Goal: Task Accomplishment & Management: Manage account settings

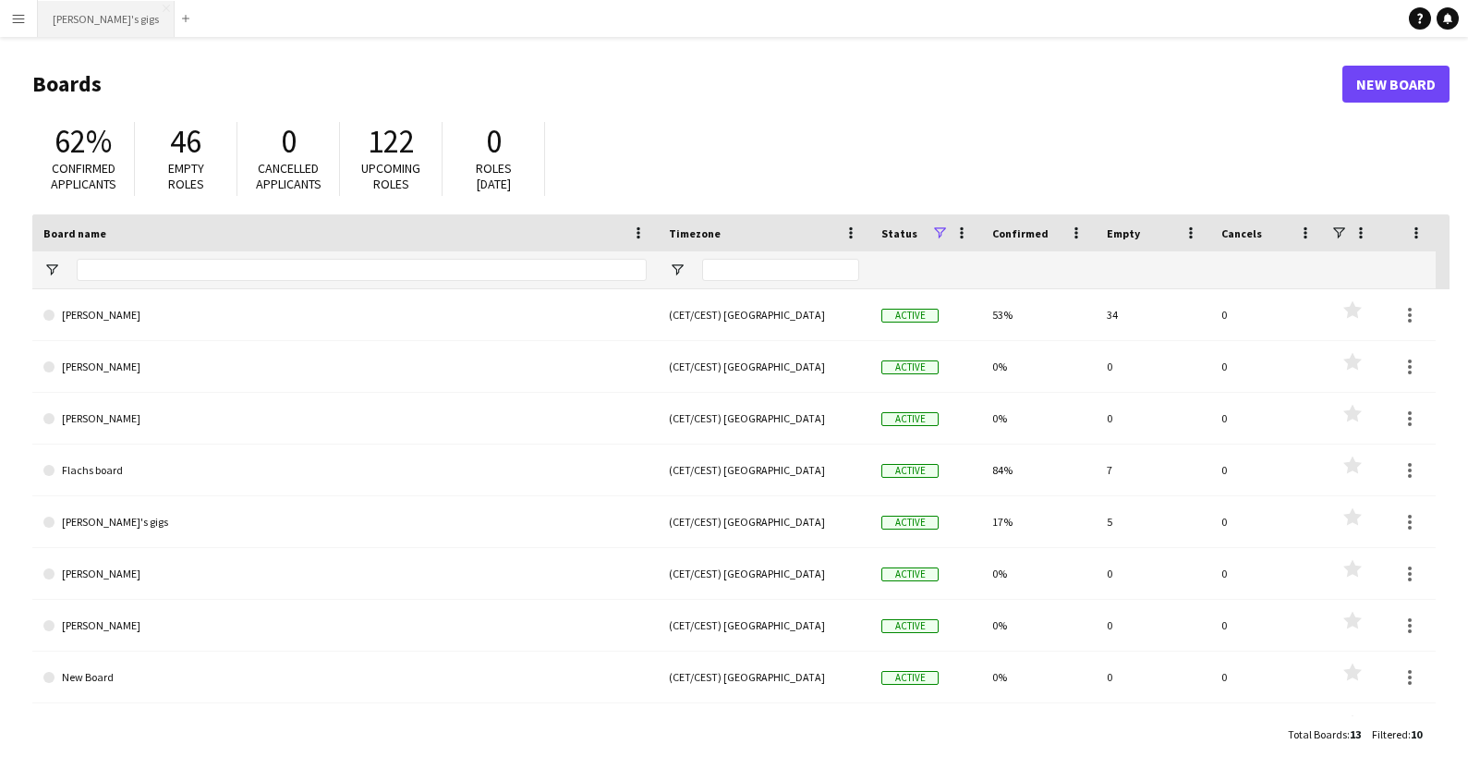
click at [103, 26] on button "[PERSON_NAME]'s gigs Close" at bounding box center [106, 19] width 137 height 36
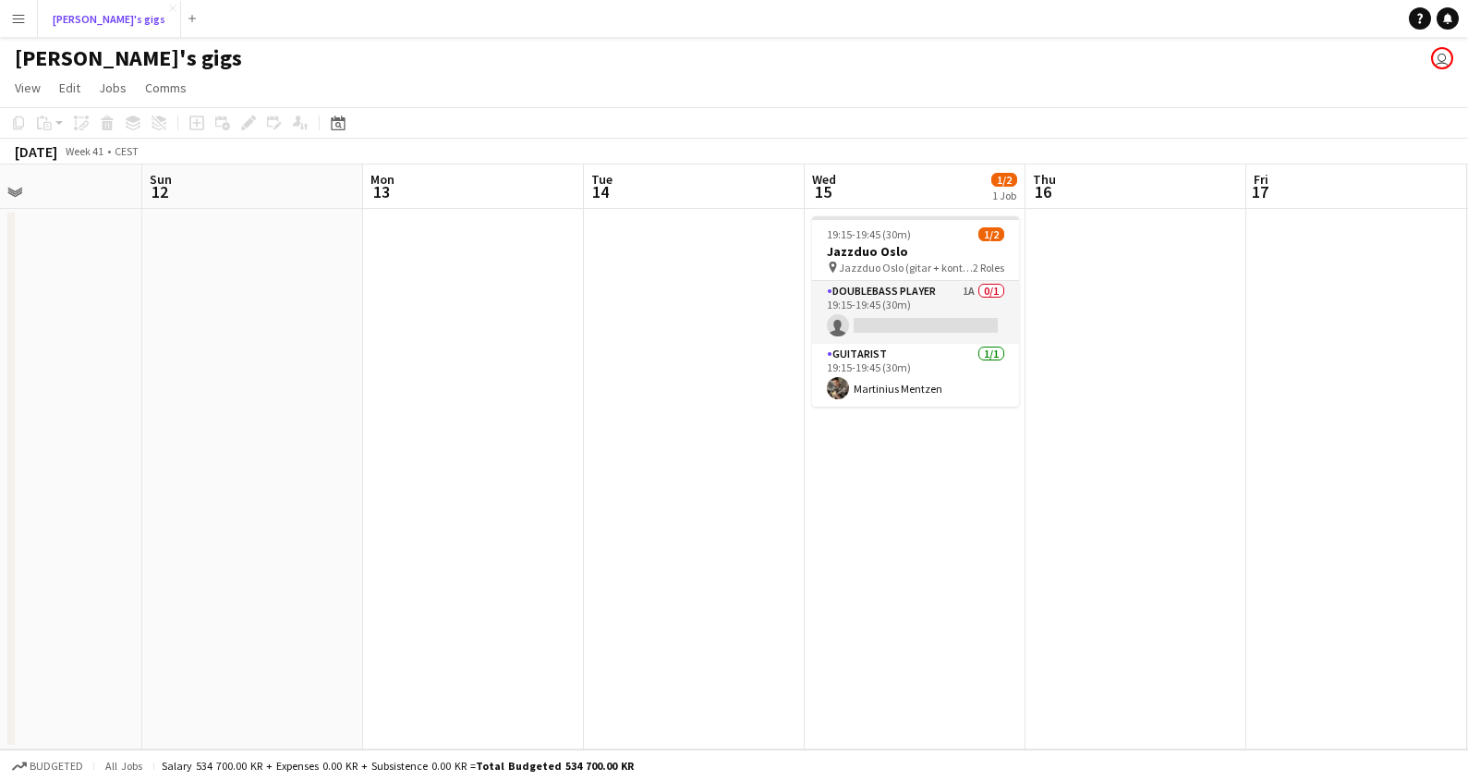
scroll to position [0, 740]
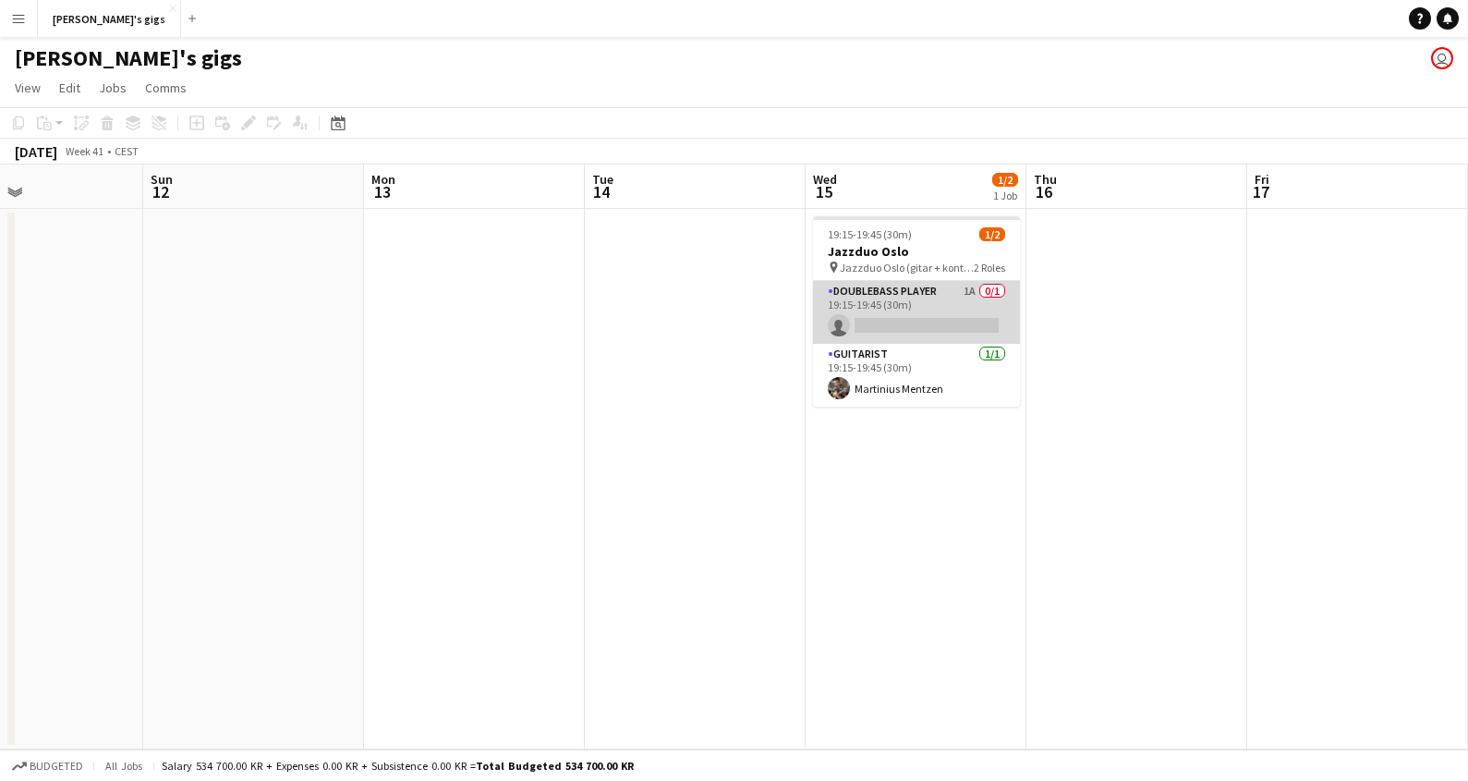
click at [909, 303] on app-card-role "Doublebass Player 1A 0/1 19:15-19:45 (30m) single-neutral-actions" at bounding box center [916, 312] width 207 height 63
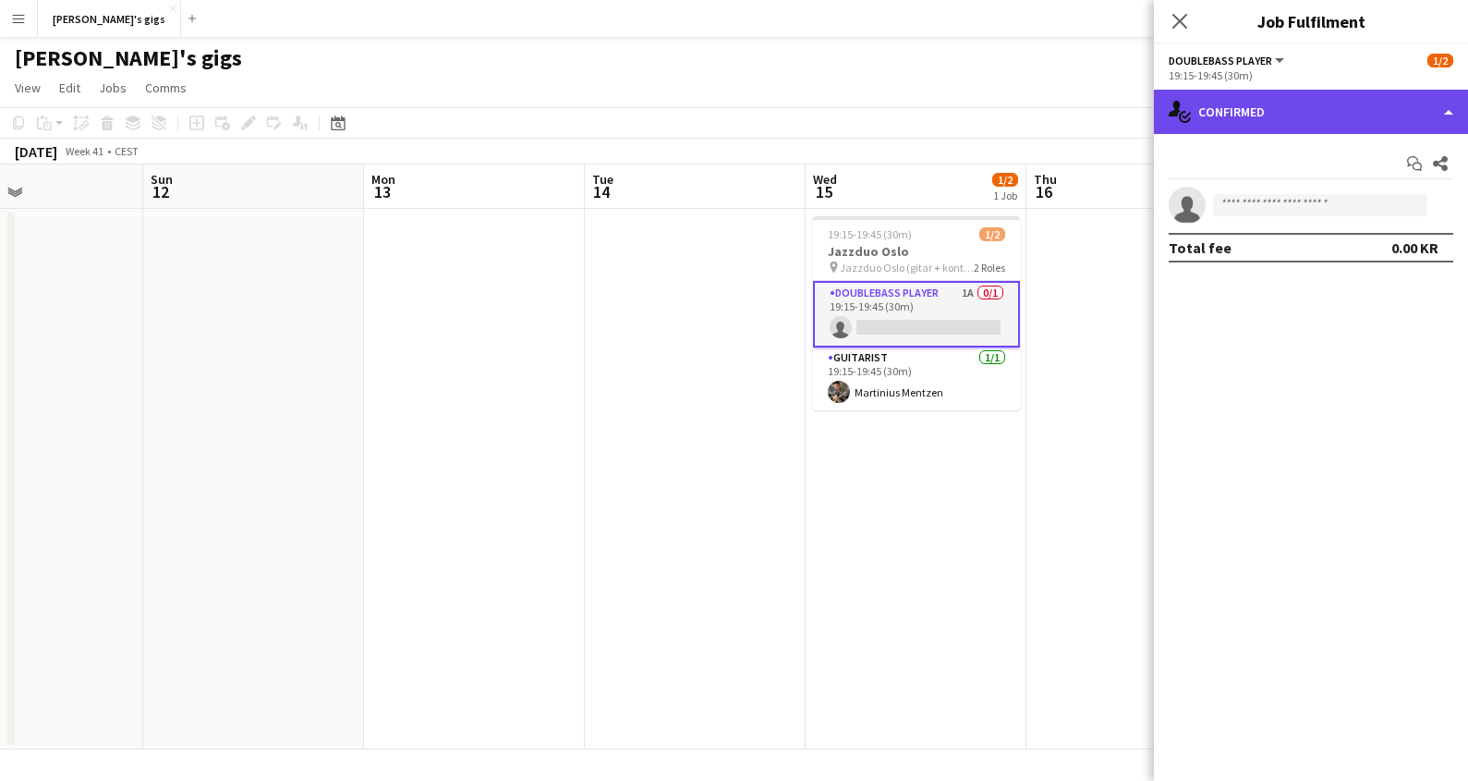
click at [1398, 107] on div "single-neutral-actions-check-2 Confirmed" at bounding box center [1311, 112] width 314 height 44
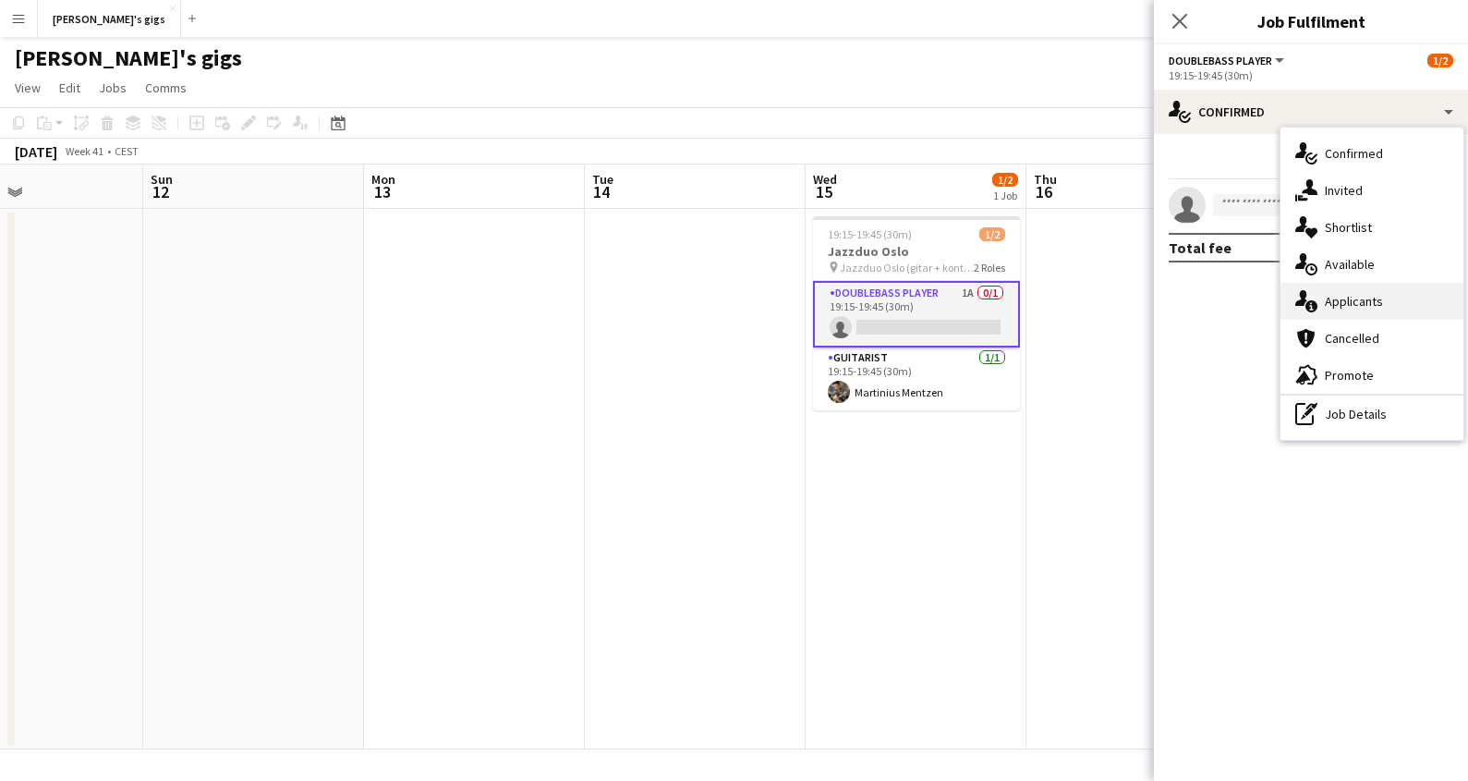
click at [1367, 301] on span "Applicants" at bounding box center [1354, 301] width 58 height 17
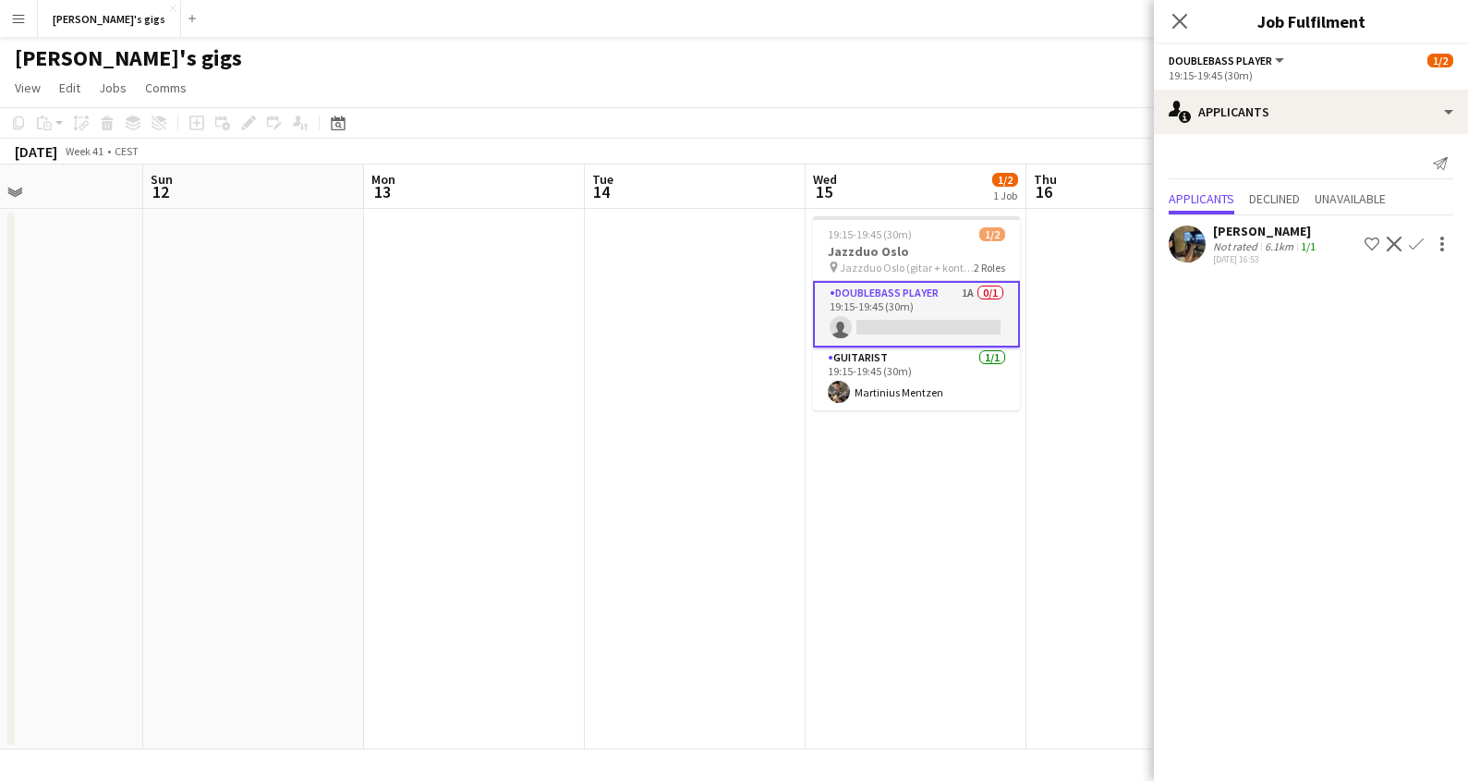
click at [1419, 243] on app-icon "Confirm" at bounding box center [1416, 243] width 15 height 15
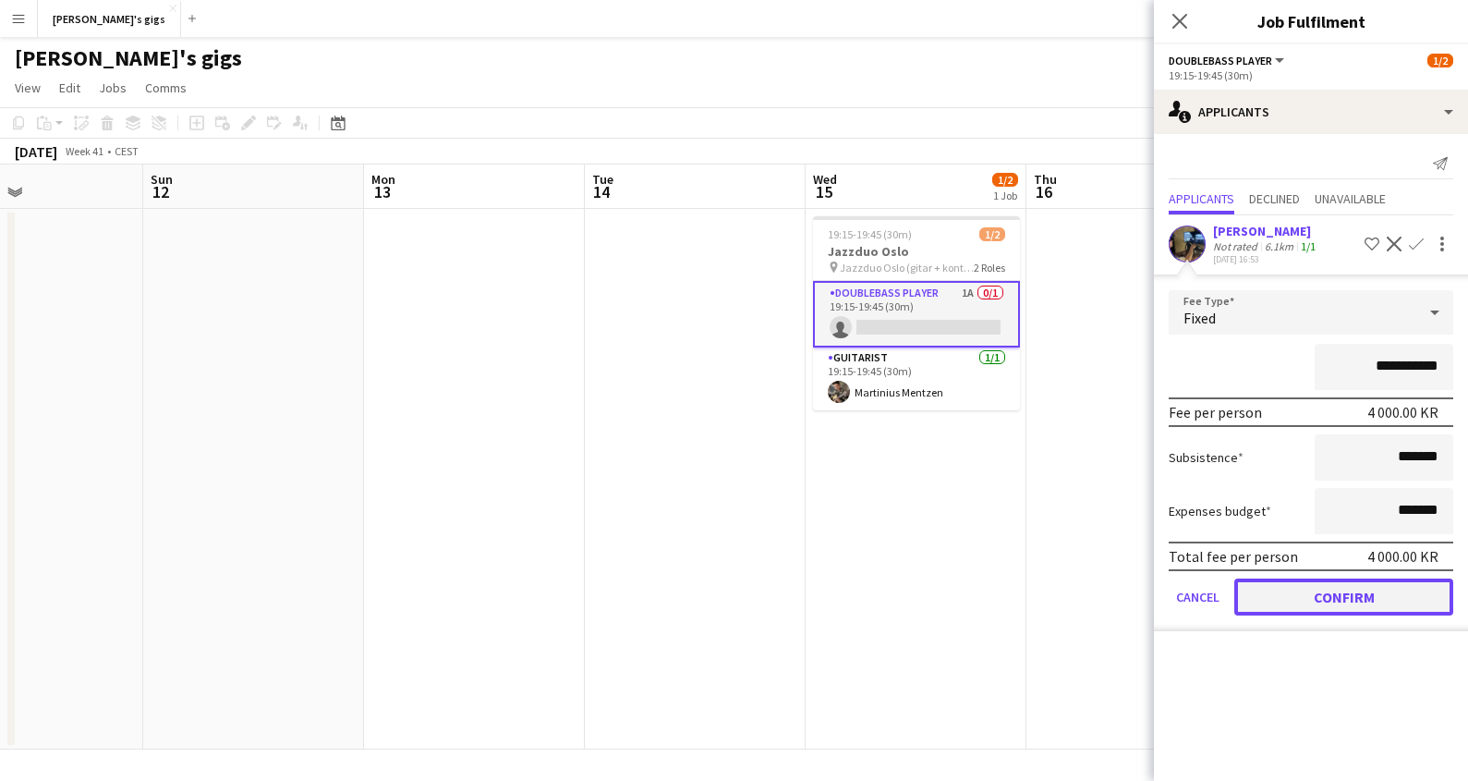
click at [1363, 592] on button "Confirm" at bounding box center [1343, 596] width 219 height 37
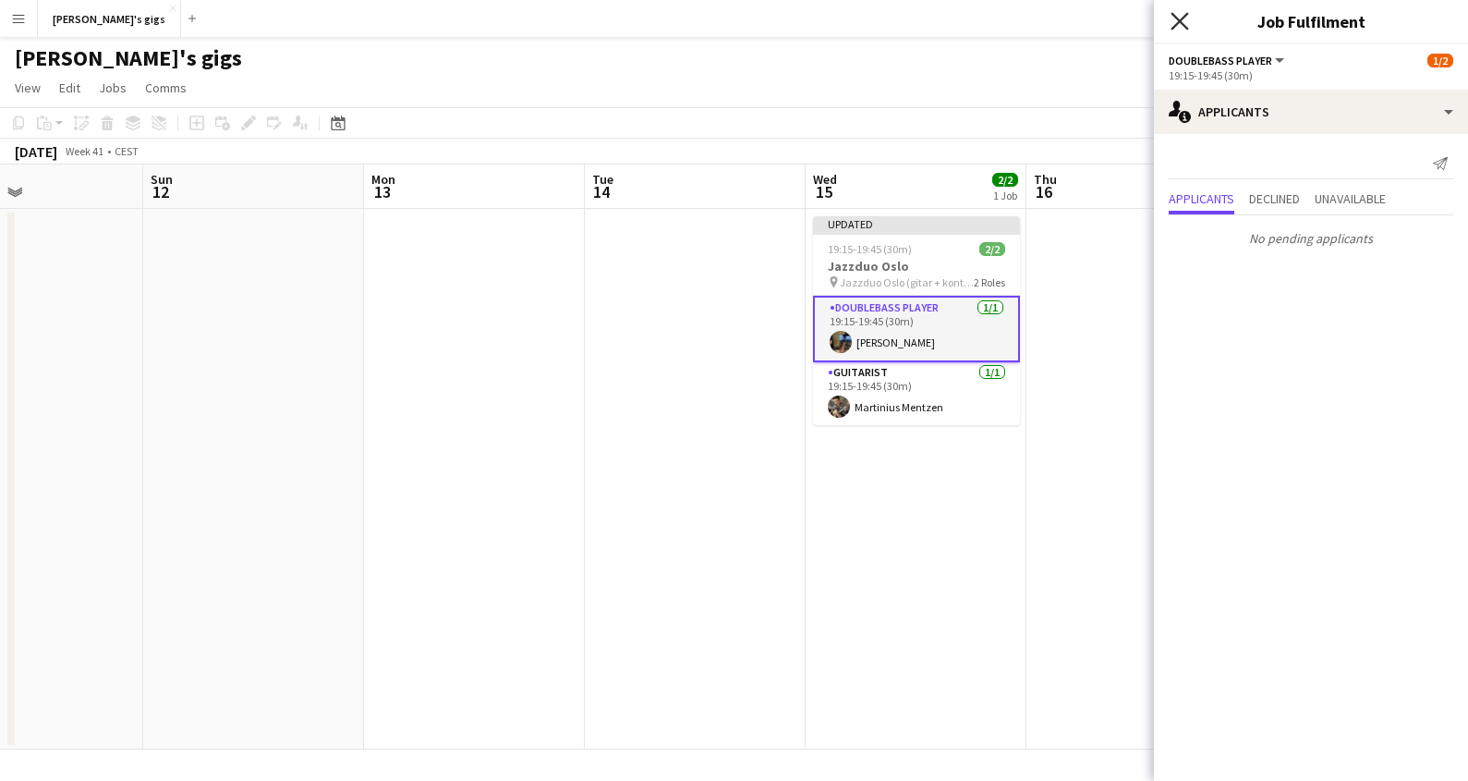
click at [1185, 24] on icon "Close pop-in" at bounding box center [1179, 21] width 18 height 18
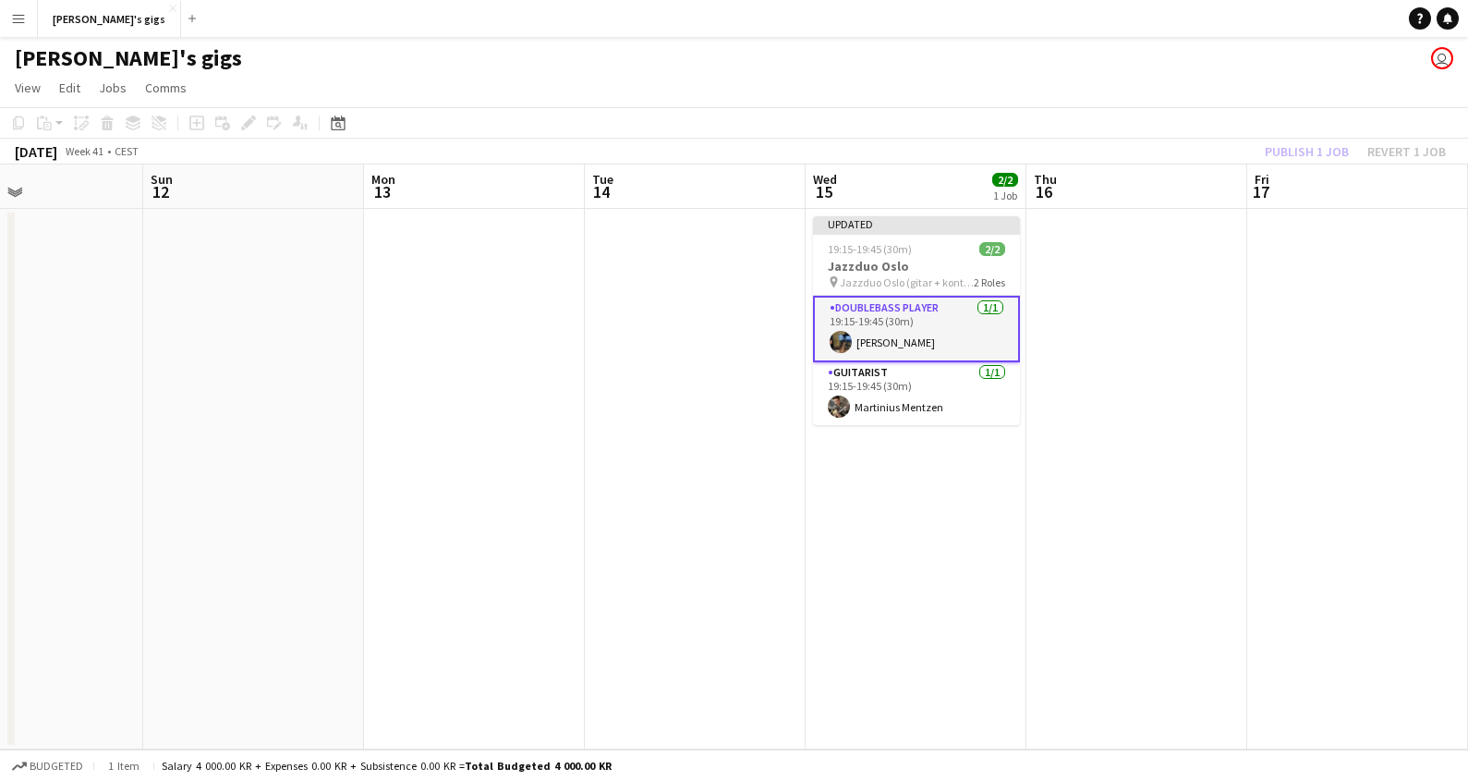
click at [1316, 152] on div "Publish 1 job Revert 1 job" at bounding box center [1354, 151] width 225 height 24
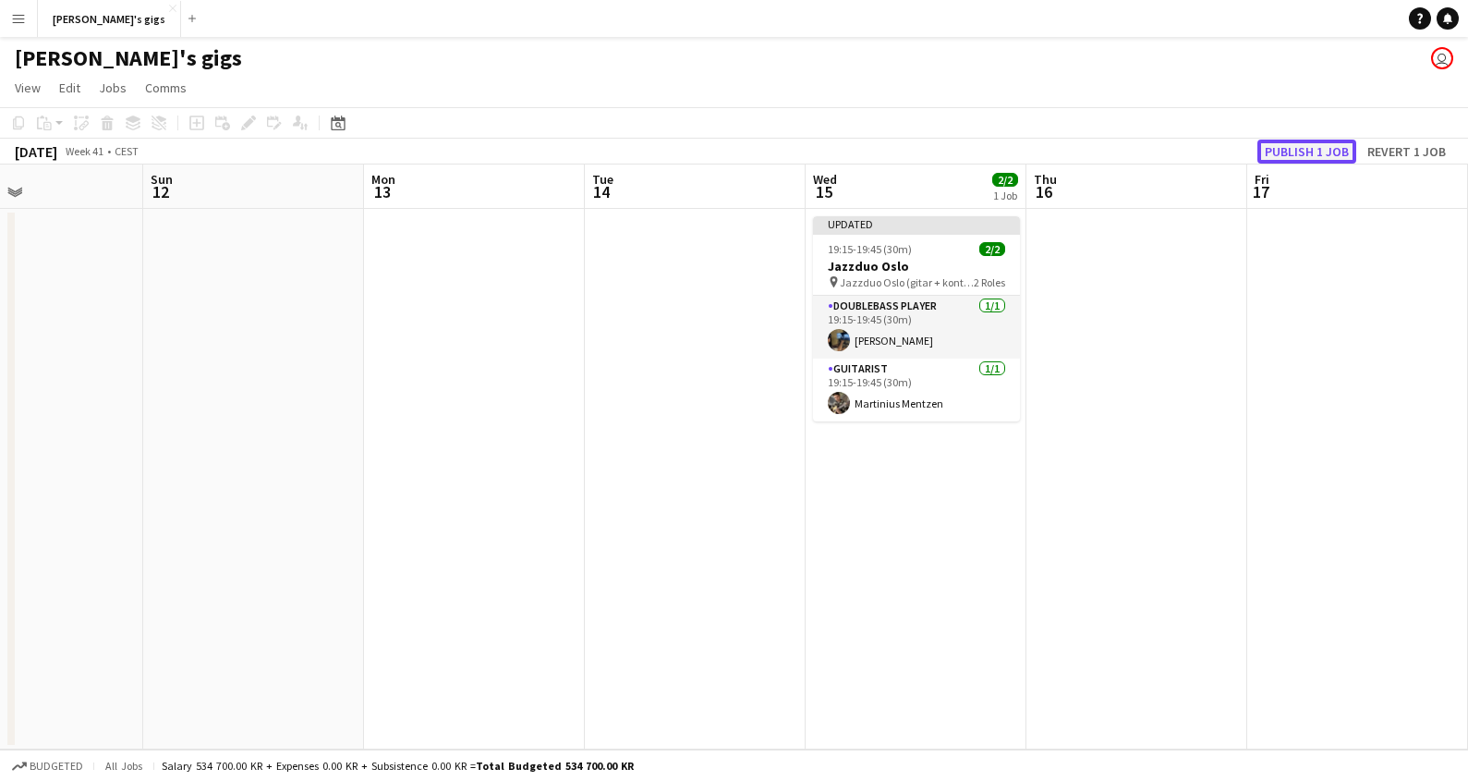
click at [1311, 156] on button "Publish 1 job" at bounding box center [1306, 151] width 99 height 24
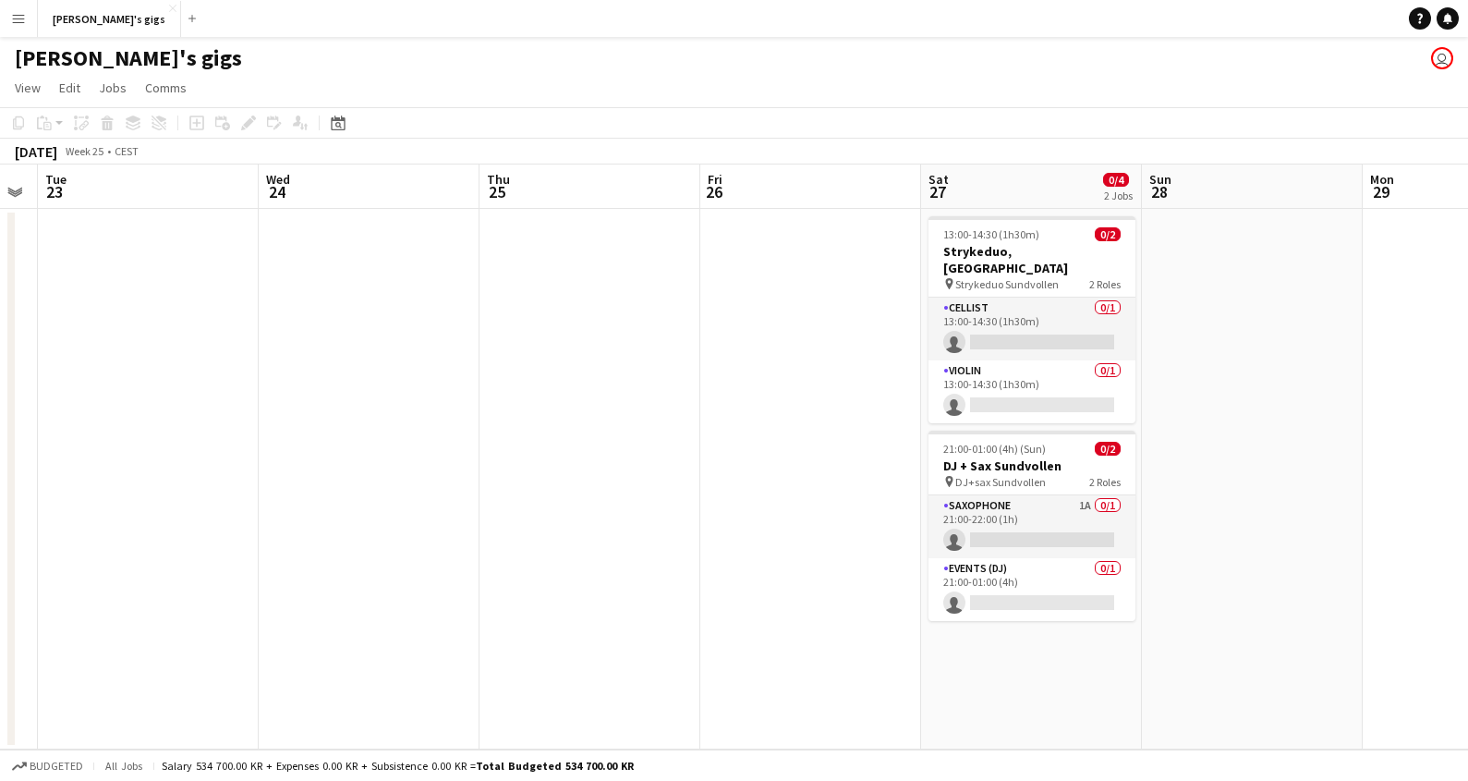
scroll to position [0, 749]
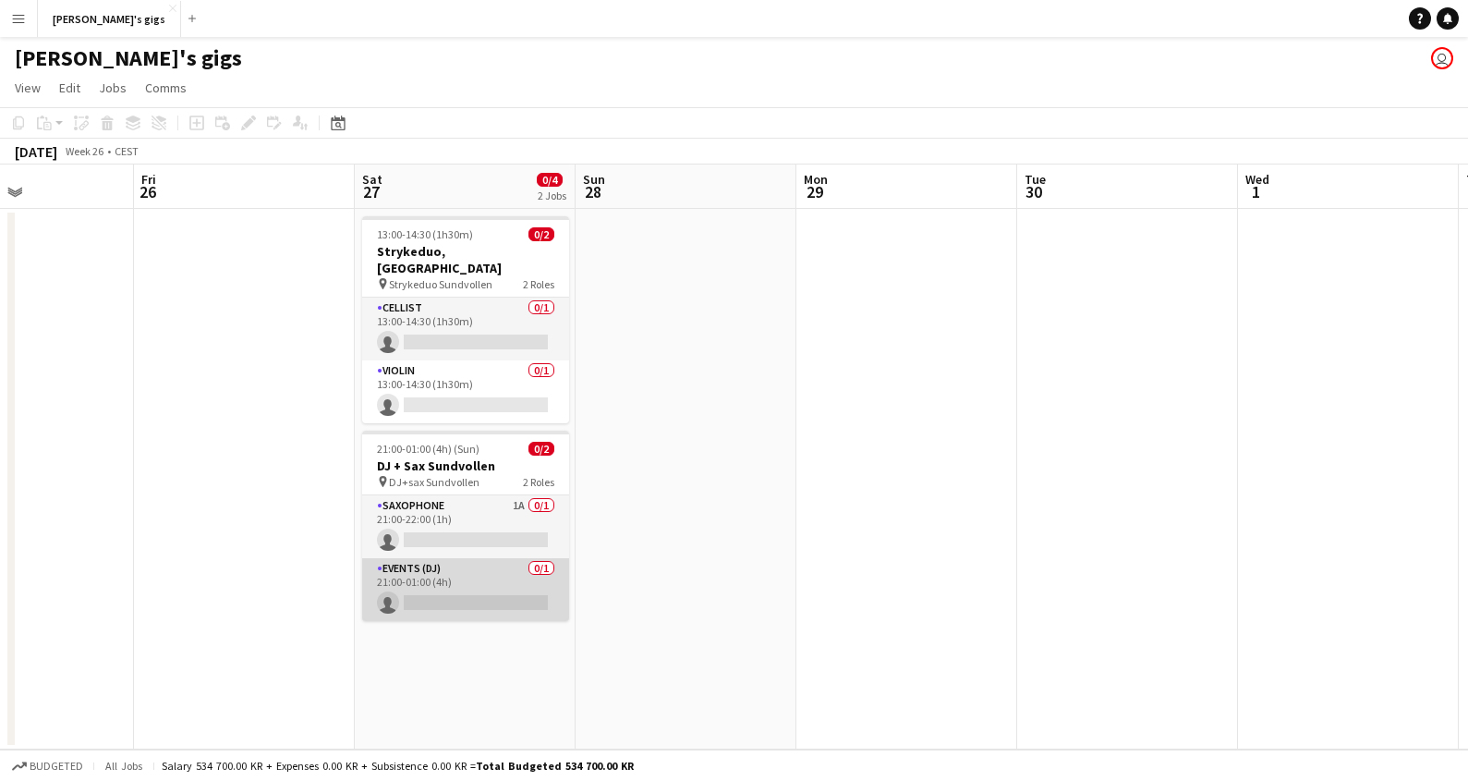
click at [446, 558] on app-card-role "Events (DJ) 0/1 21:00-01:00 (4h) single-neutral-actions" at bounding box center [465, 589] width 207 height 63
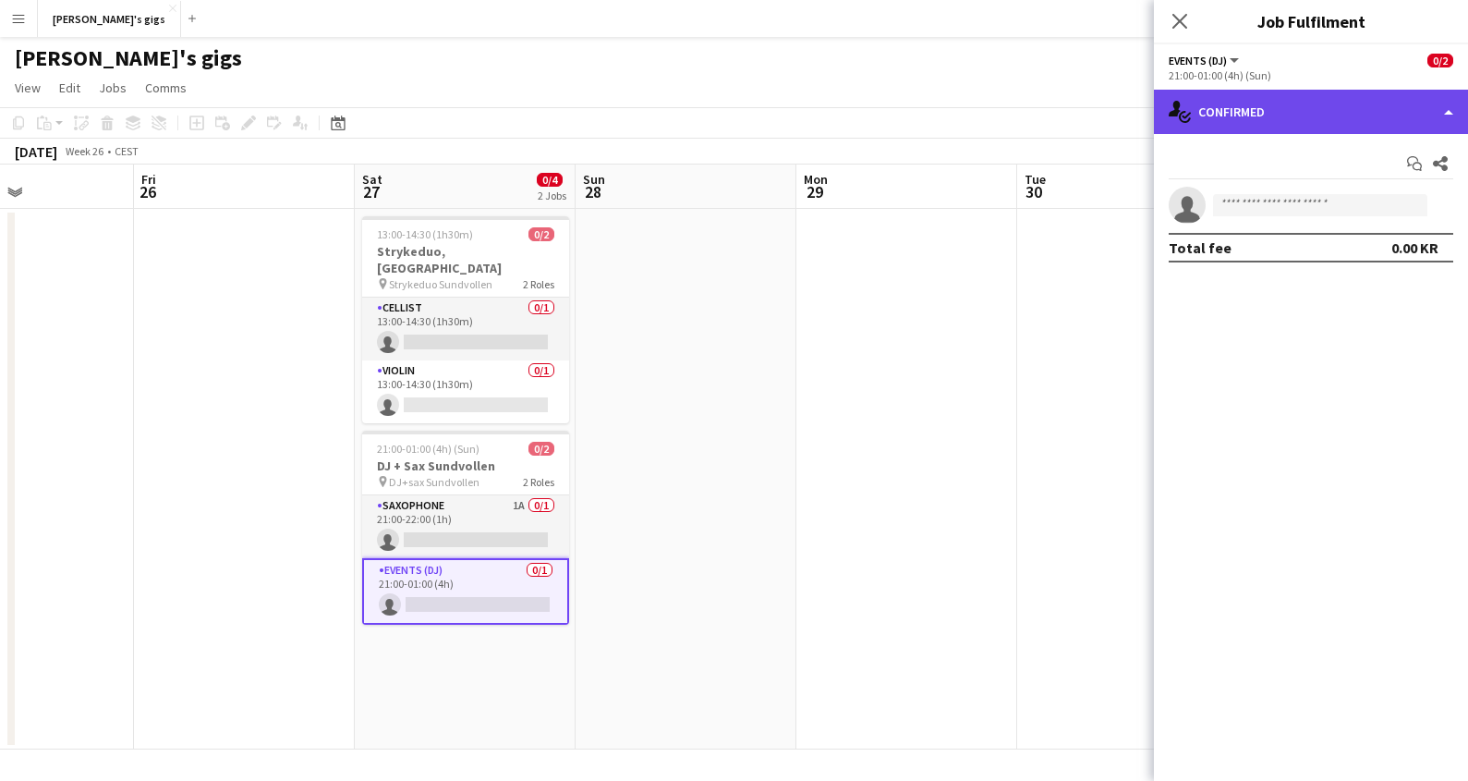
click at [1423, 119] on div "single-neutral-actions-check-2 Confirmed" at bounding box center [1311, 112] width 314 height 44
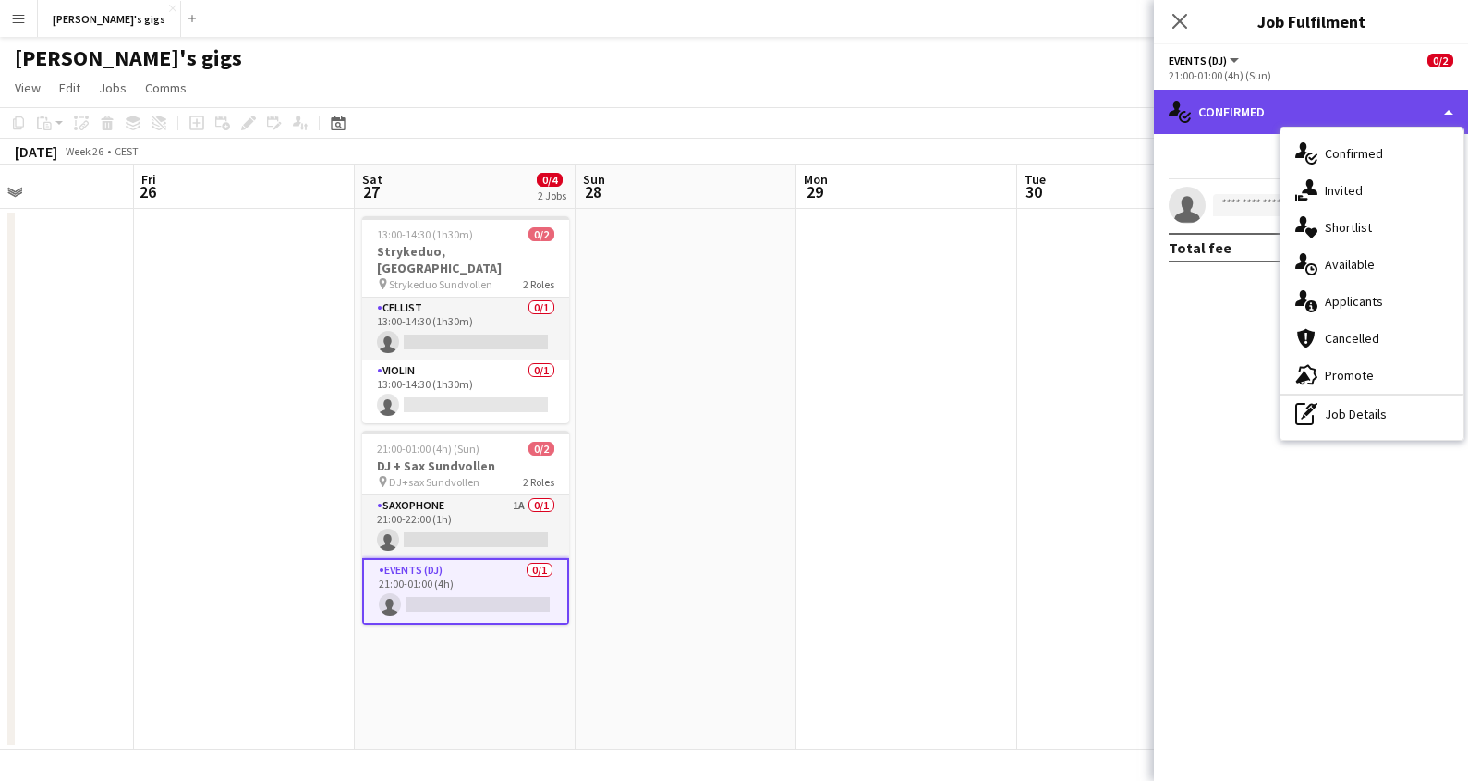
click at [1423, 119] on div "single-neutral-actions-check-2 Confirmed" at bounding box center [1311, 112] width 314 height 44
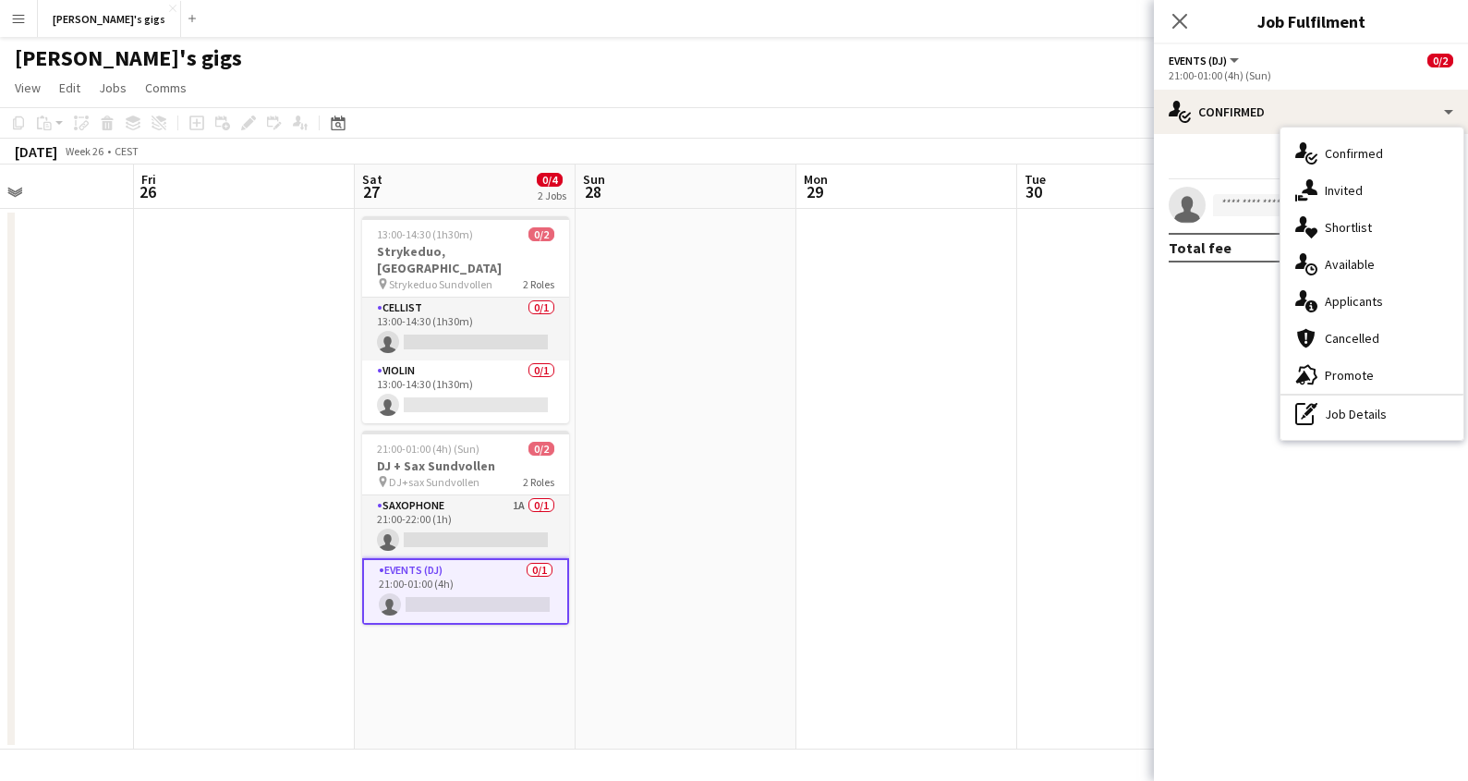
click at [468, 561] on app-card-role "Events (DJ) 0/1 21:00-01:00 (4h) single-neutral-actions" at bounding box center [465, 591] width 207 height 67
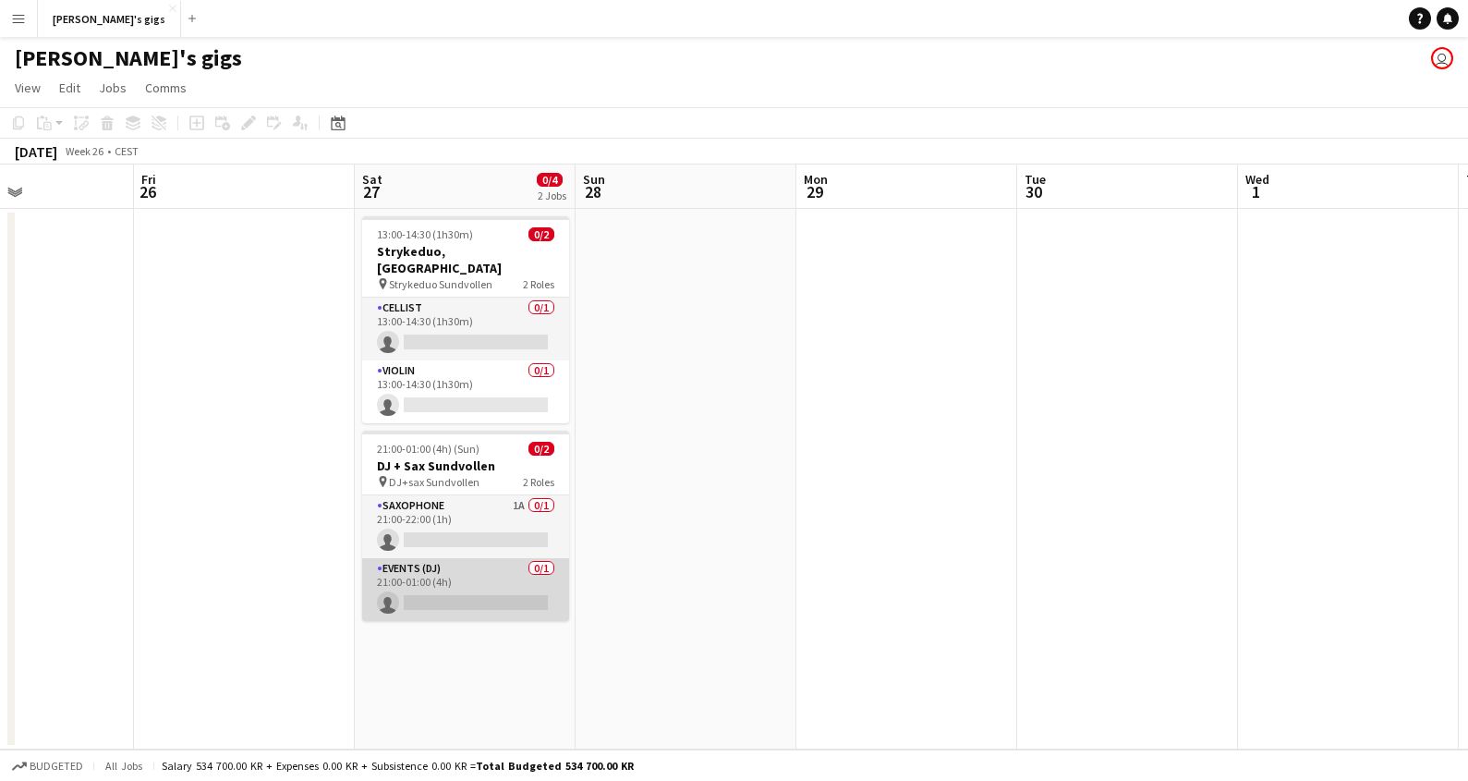
click at [467, 559] on app-card-role "Events (DJ) 0/1 21:00-01:00 (4h) single-neutral-actions" at bounding box center [465, 589] width 207 height 63
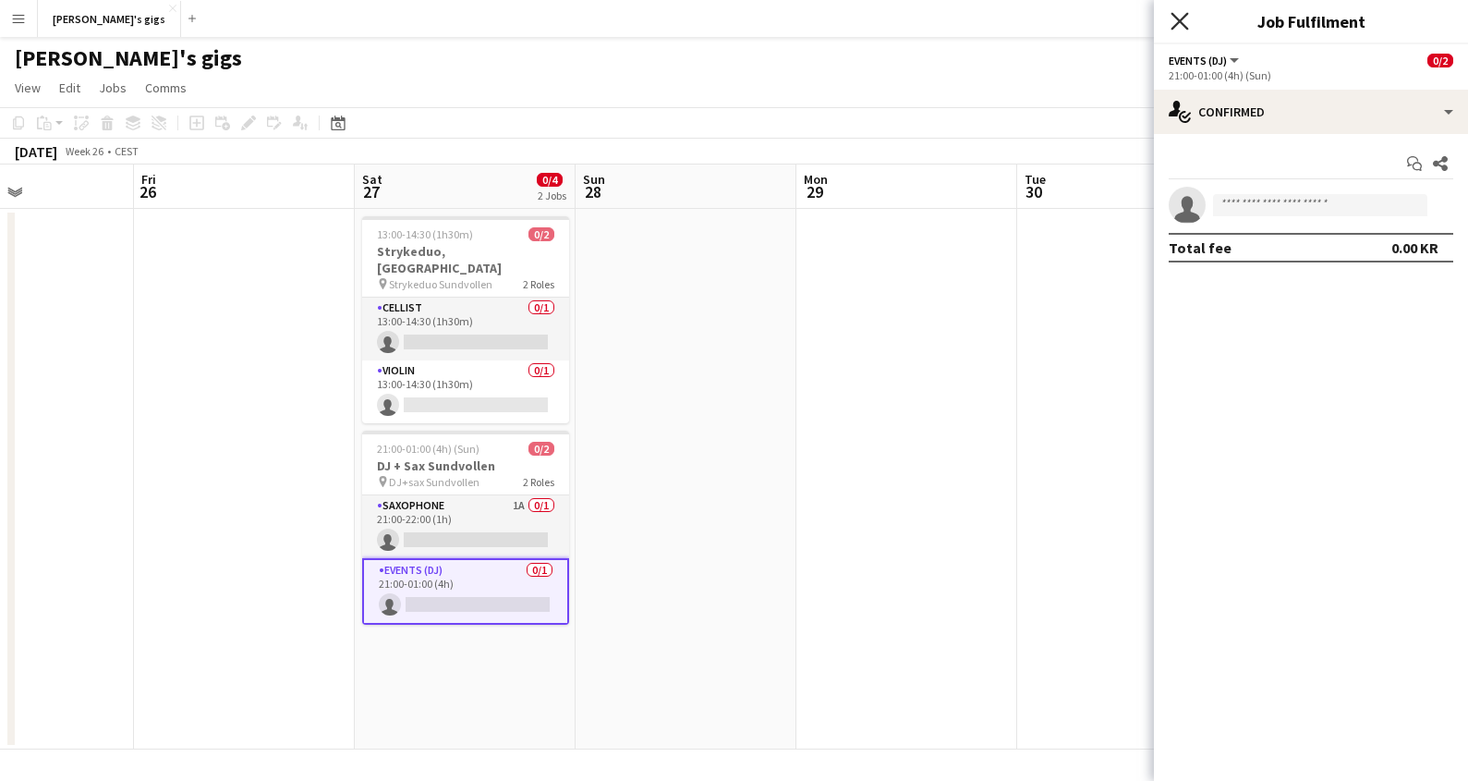
click at [1179, 20] on icon at bounding box center [1179, 21] width 18 height 18
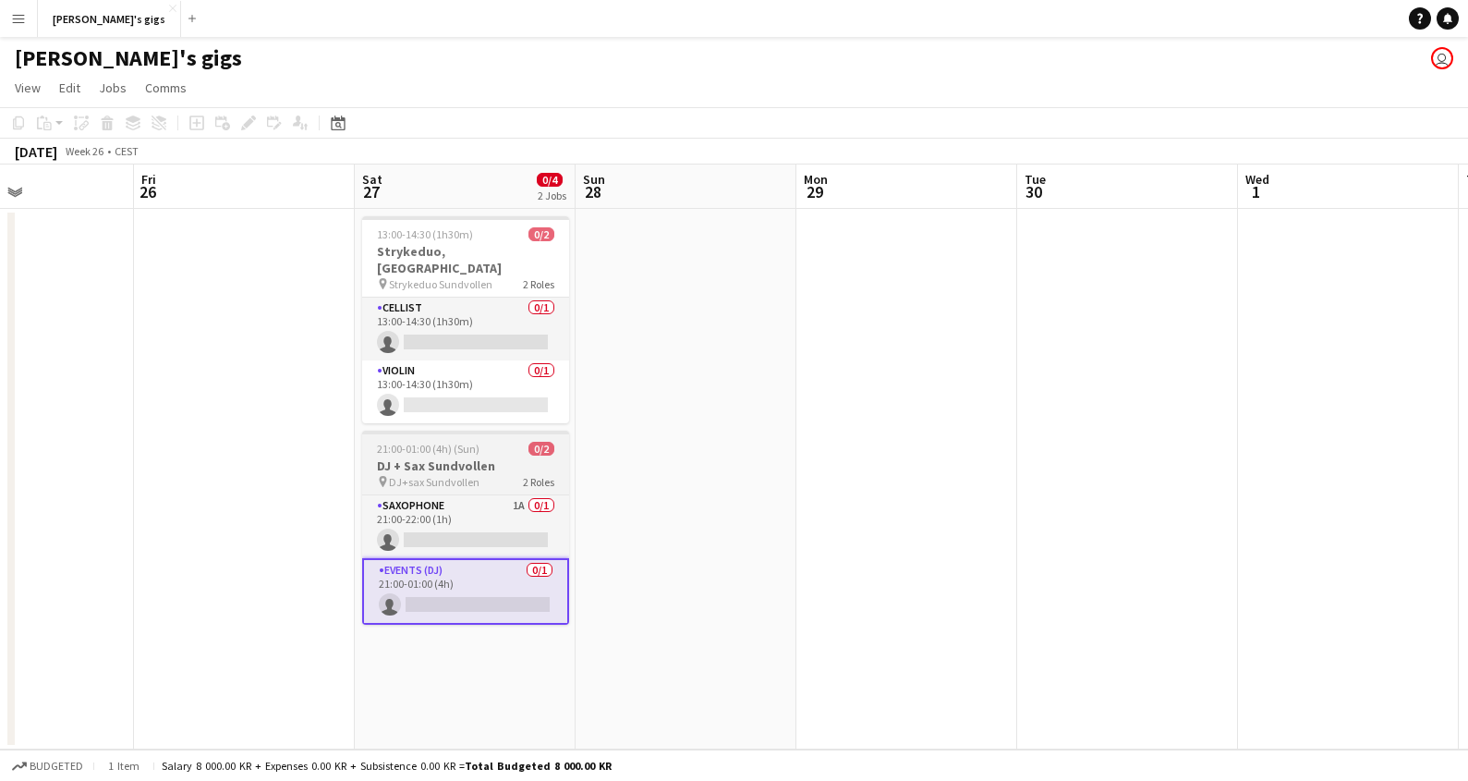
click at [451, 457] on h3 "DJ + Sax Sundvollen" at bounding box center [465, 465] width 207 height 17
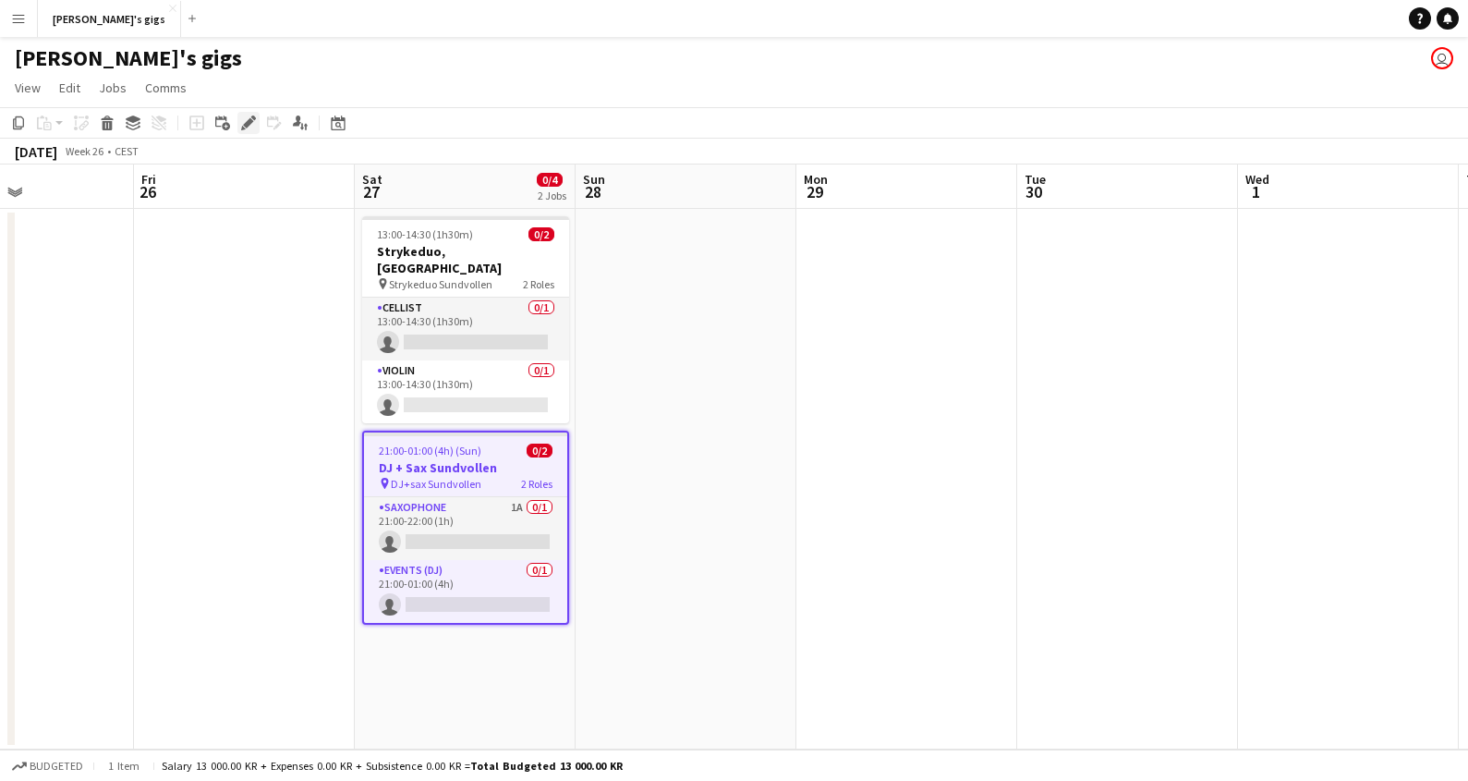
click at [247, 122] on icon at bounding box center [248, 123] width 10 height 10
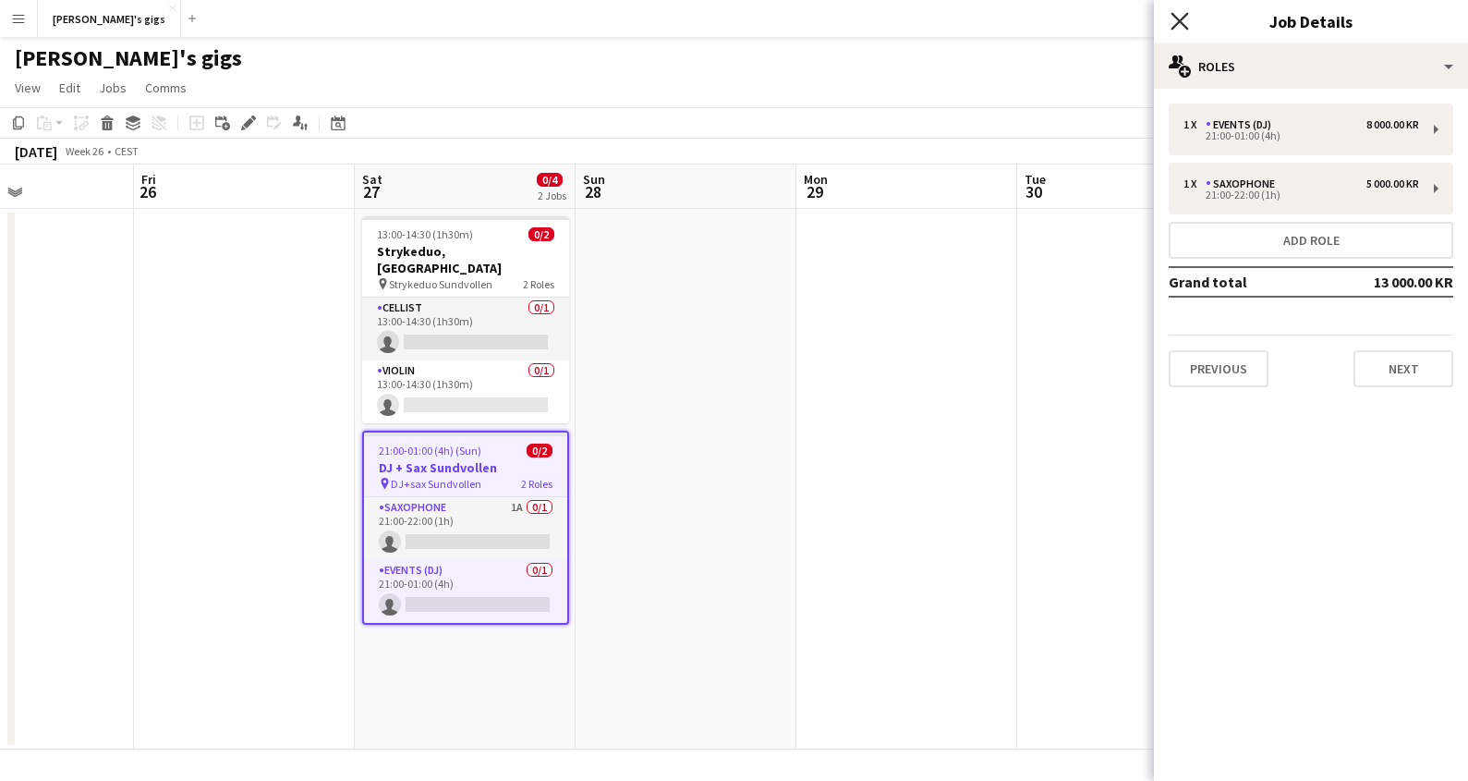
click at [1187, 18] on icon "Close pop-in" at bounding box center [1179, 21] width 18 height 18
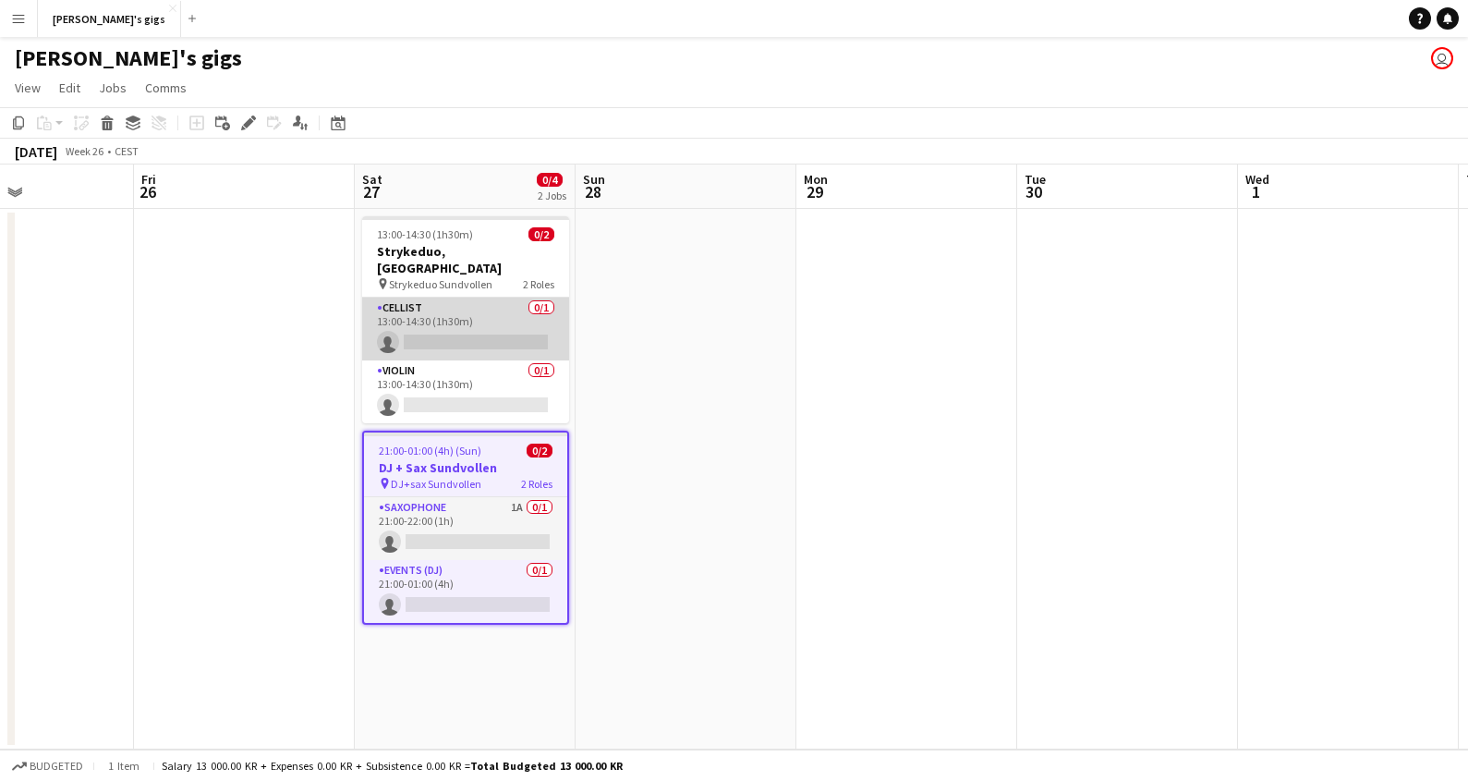
click at [481, 298] on app-card-role "Cellist 0/1 13:00-14:30 (1h30m) single-neutral-actions" at bounding box center [465, 328] width 207 height 63
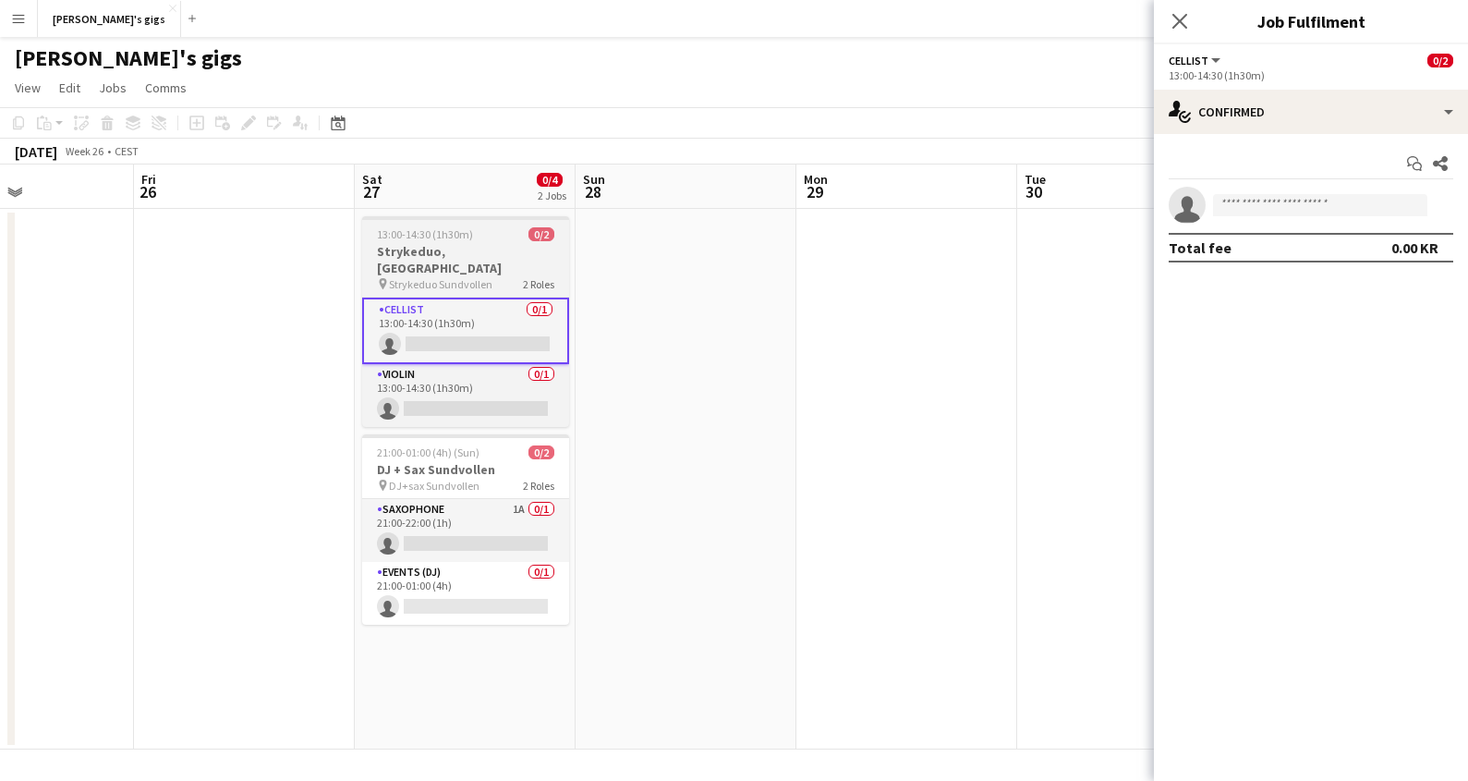
click at [468, 248] on h3 "Strykeduo, [GEOGRAPHIC_DATA]" at bounding box center [465, 259] width 207 height 33
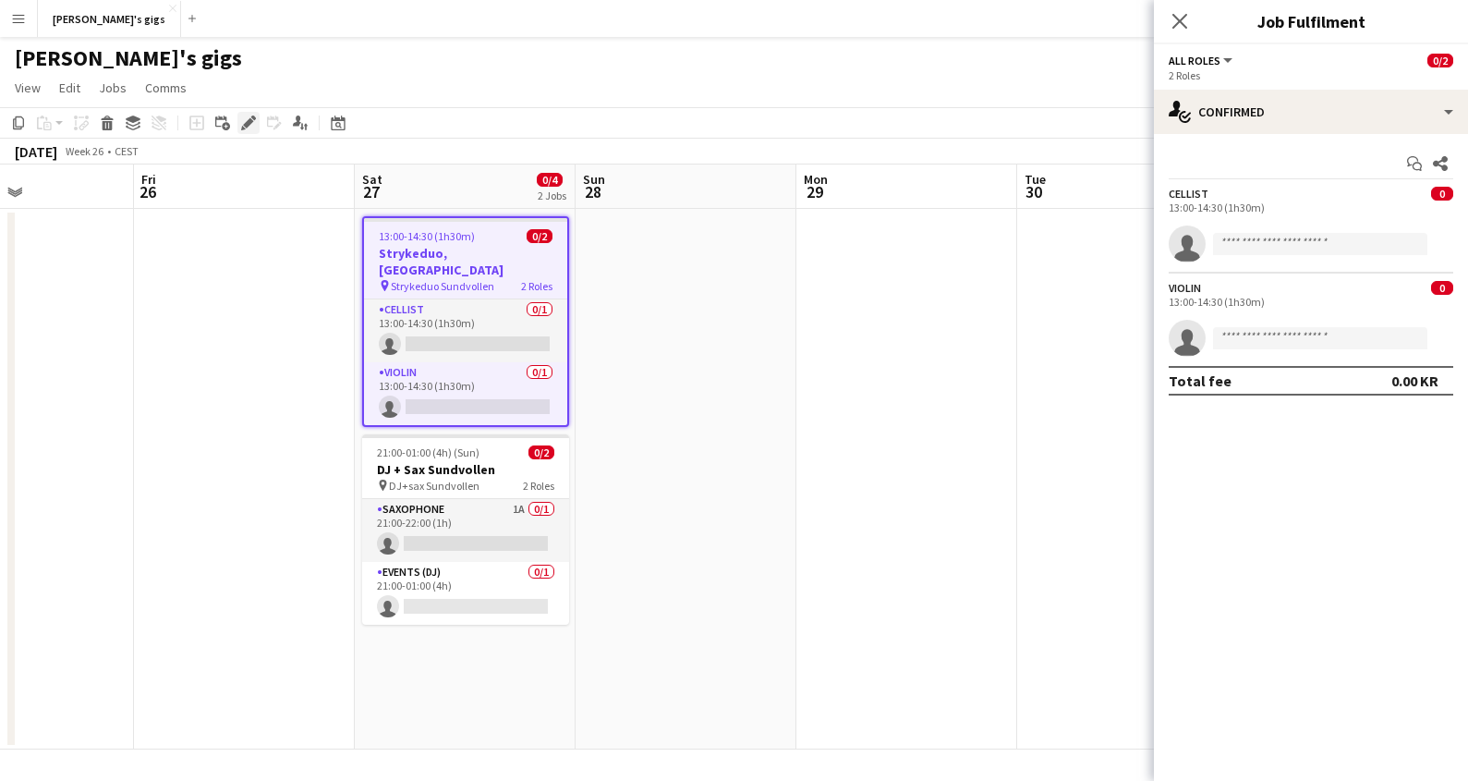
click at [250, 128] on icon "Edit" at bounding box center [248, 122] width 15 height 15
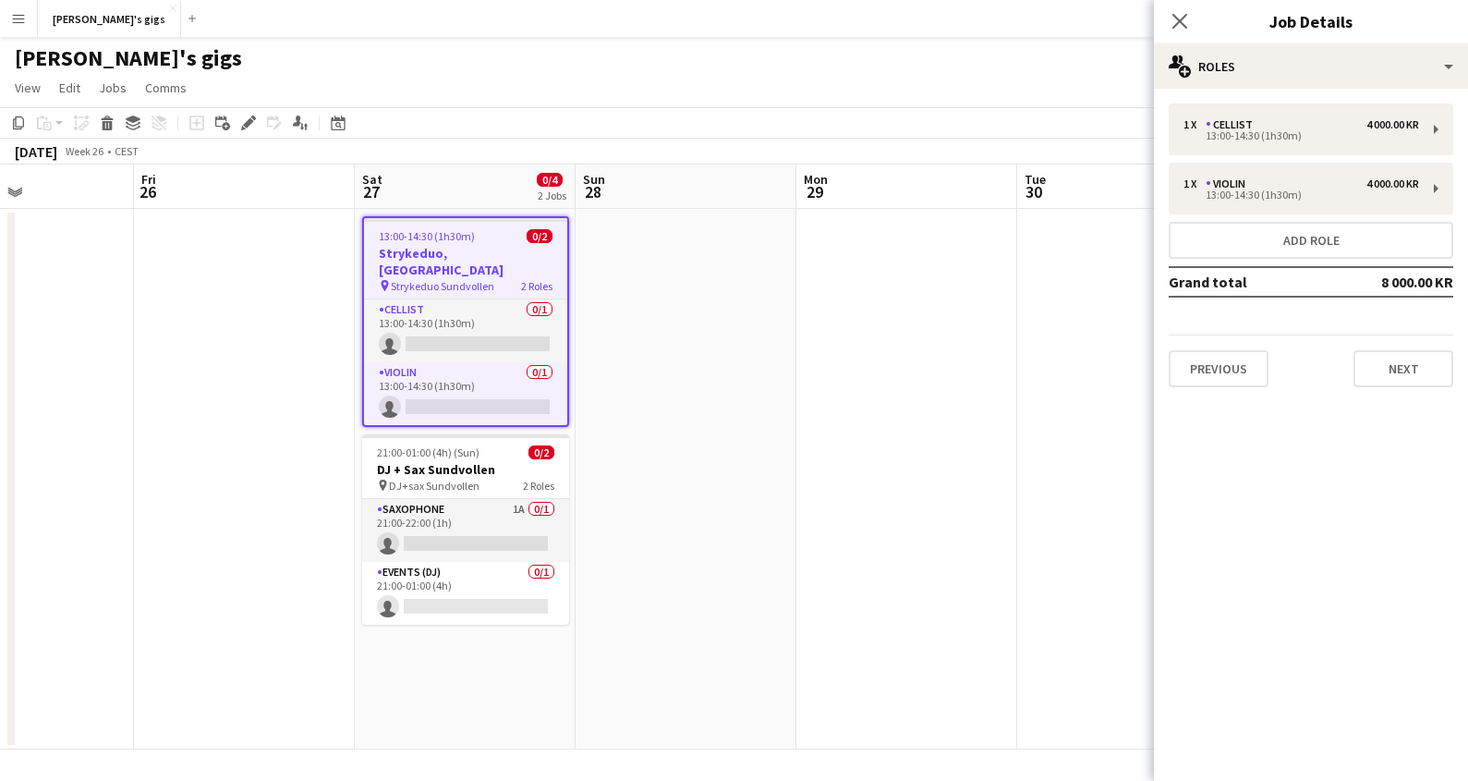
click at [1171, 34] on div "Close pop-in" at bounding box center [1180, 21] width 52 height 42
click at [1181, 18] on icon at bounding box center [1179, 21] width 18 height 18
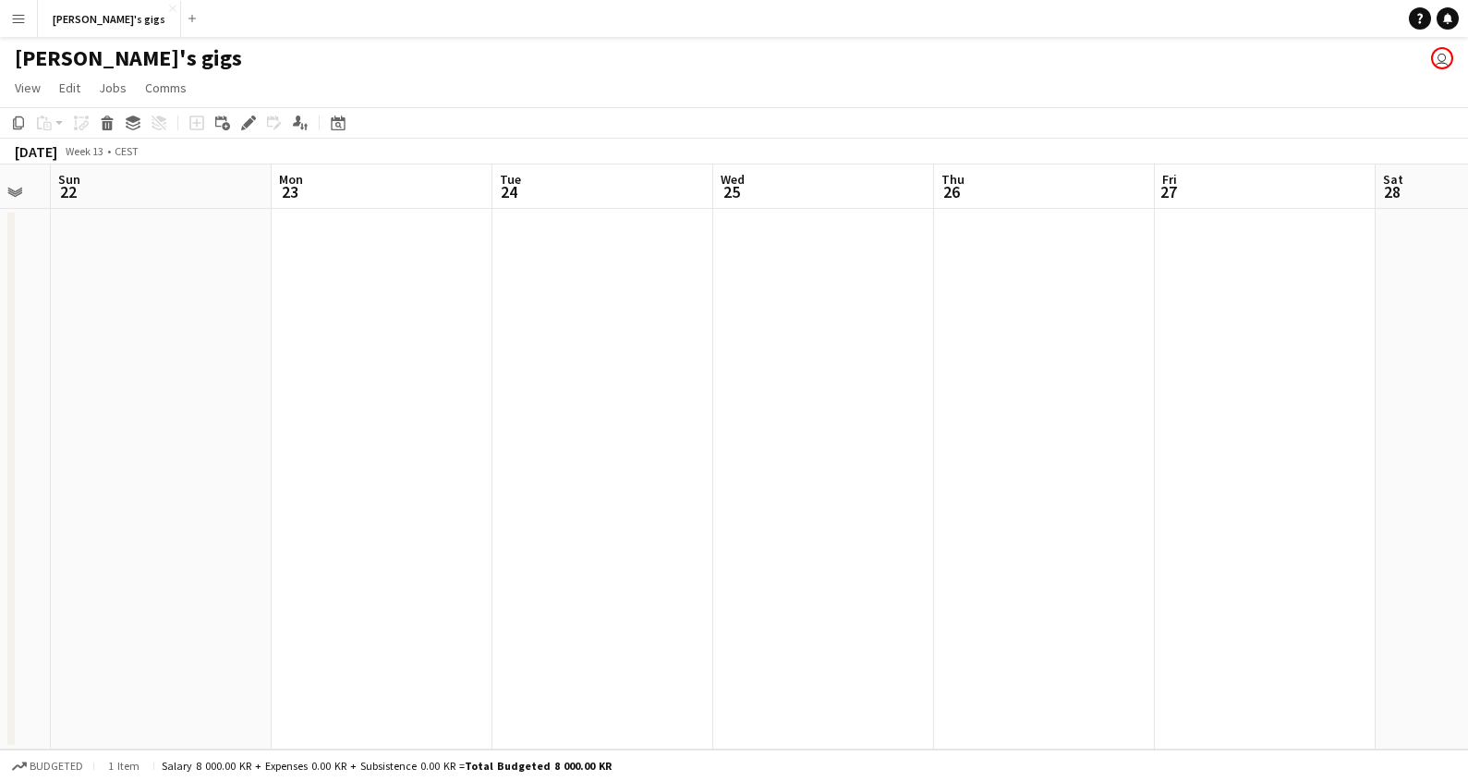
scroll to position [0, 492]
click at [79, 27] on button "[PERSON_NAME]'s gigs Close" at bounding box center [109, 19] width 143 height 36
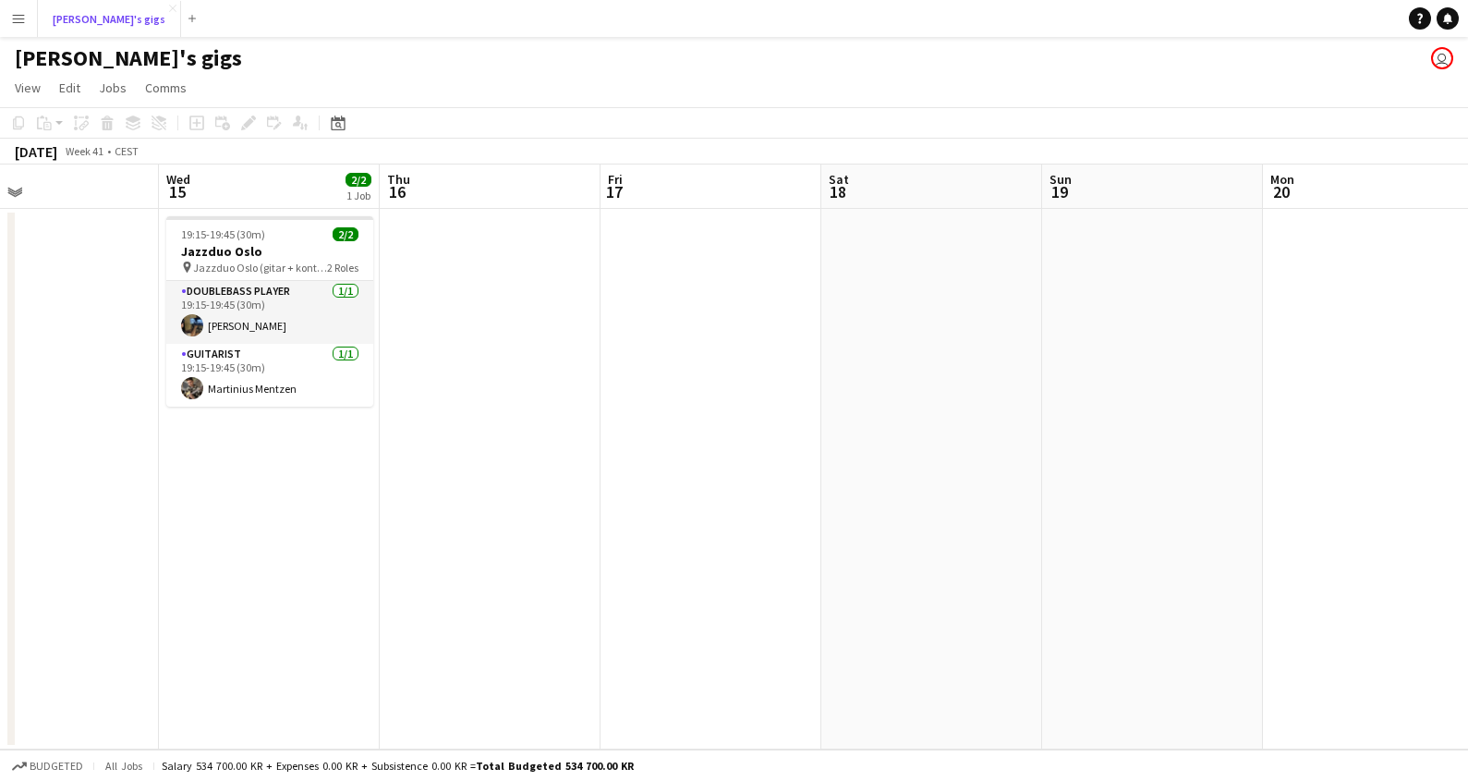
scroll to position [0, 598]
